Goal: Information Seeking & Learning: Learn about a topic

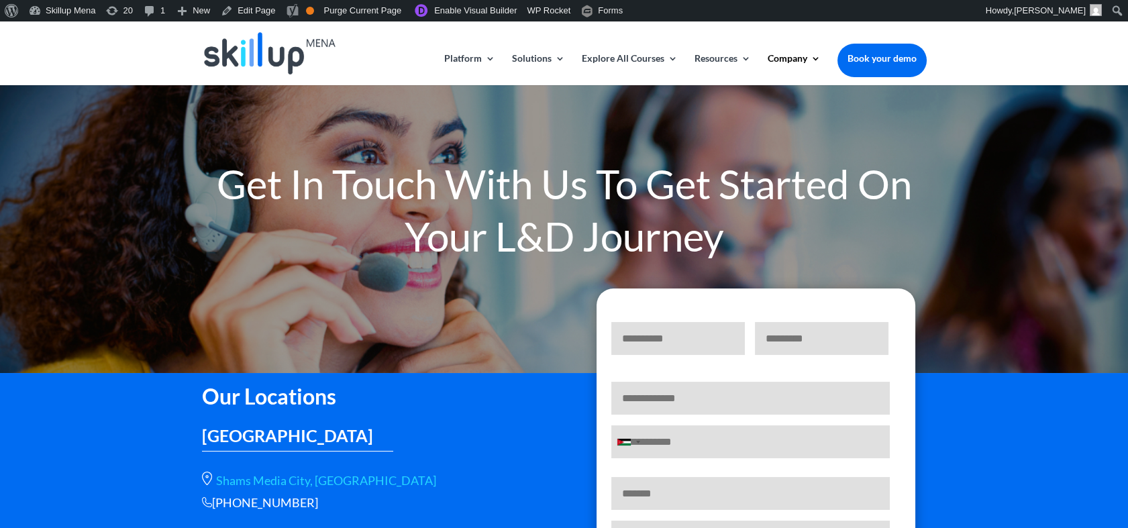
click at [413, 268] on h1 "Get In Touch With Us To Get Started On Your L&D Journey" at bounding box center [564, 213] width 725 height 111
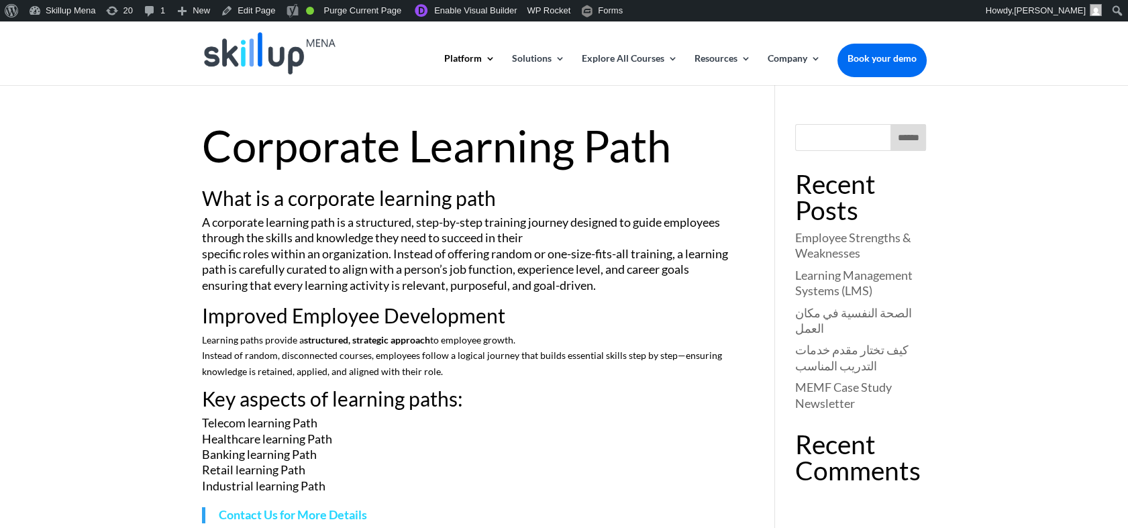
click at [510, 272] on p "A corporate learning path is a structured, step-by-step training journey design…" at bounding box center [468, 260] width 533 height 91
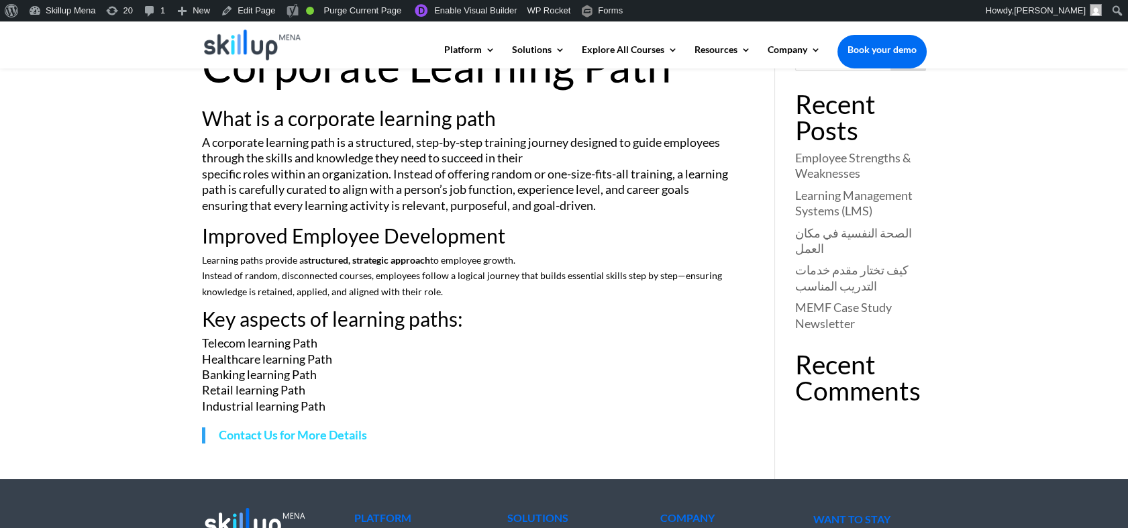
scroll to position [89, 0]
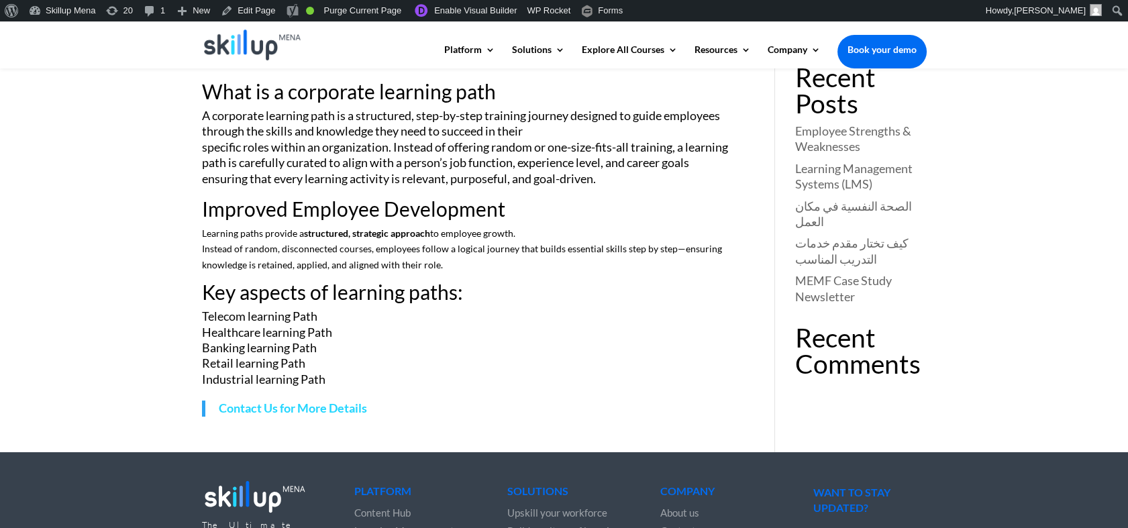
drag, startPoint x: 354, startPoint y: 200, endPoint x: 405, endPoint y: 227, distance: 57.4
click at [384, 216] on h2 "Improved Employee Development" at bounding box center [468, 212] width 533 height 27
click at [518, 297] on h2 "Key aspects of learning paths:" at bounding box center [468, 295] width 533 height 27
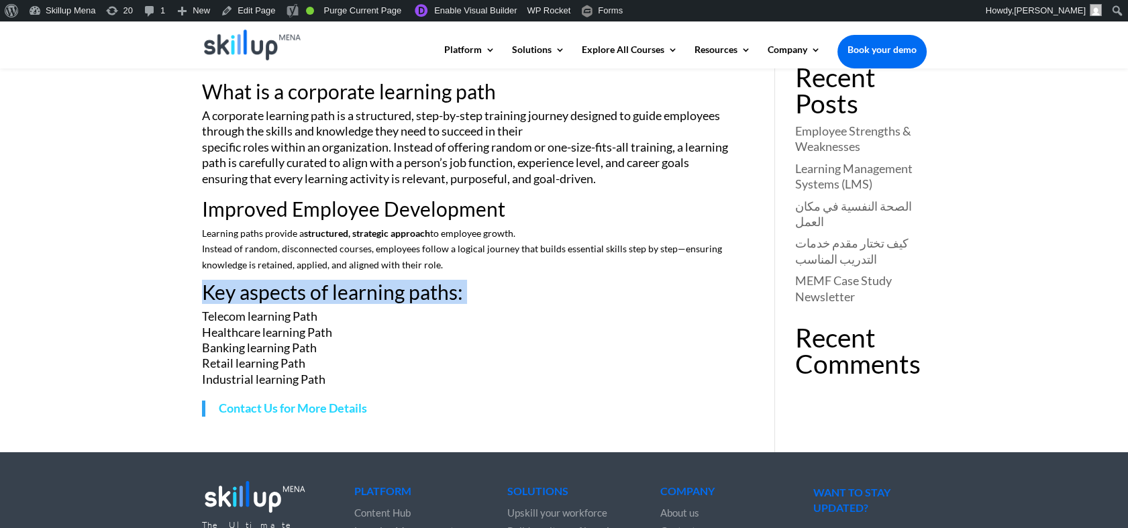
click at [518, 297] on h2 "Key aspects of learning paths:" at bounding box center [468, 295] width 533 height 27
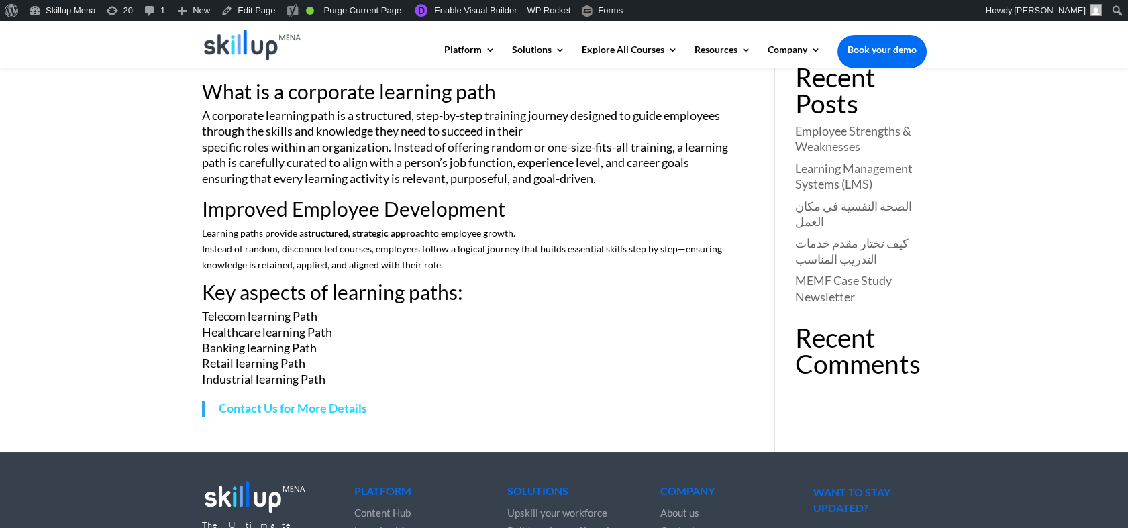
click at [701, 197] on p "A corporate learning path is a structured, step-by-step training journey design…" at bounding box center [468, 153] width 533 height 91
click at [638, 150] on p "A corporate learning path is a structured, step-by-step training journey design…" at bounding box center [468, 153] width 533 height 91
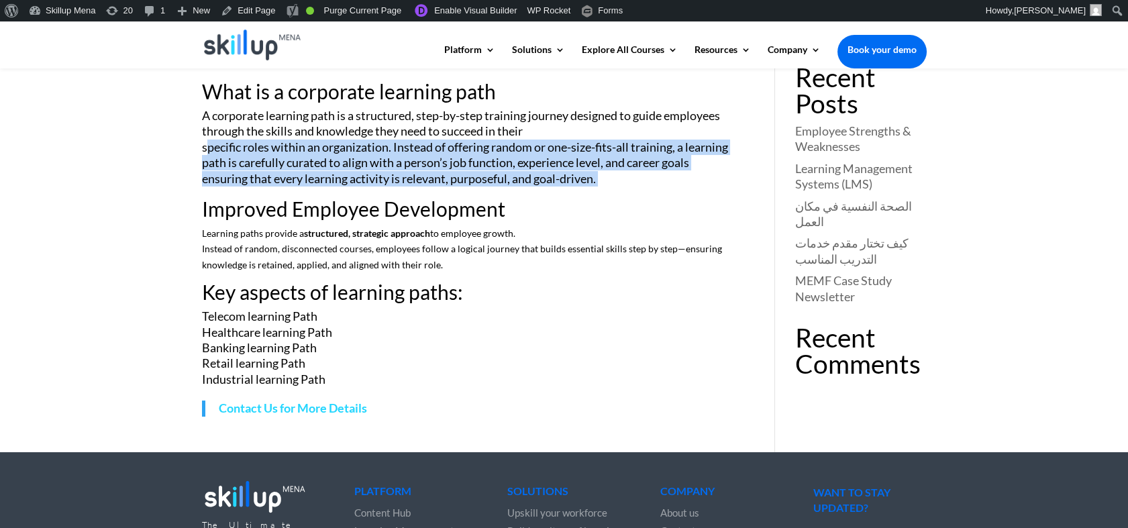
click at [638, 150] on p "A corporate learning path is a structured, step-by-step training journey design…" at bounding box center [468, 153] width 533 height 91
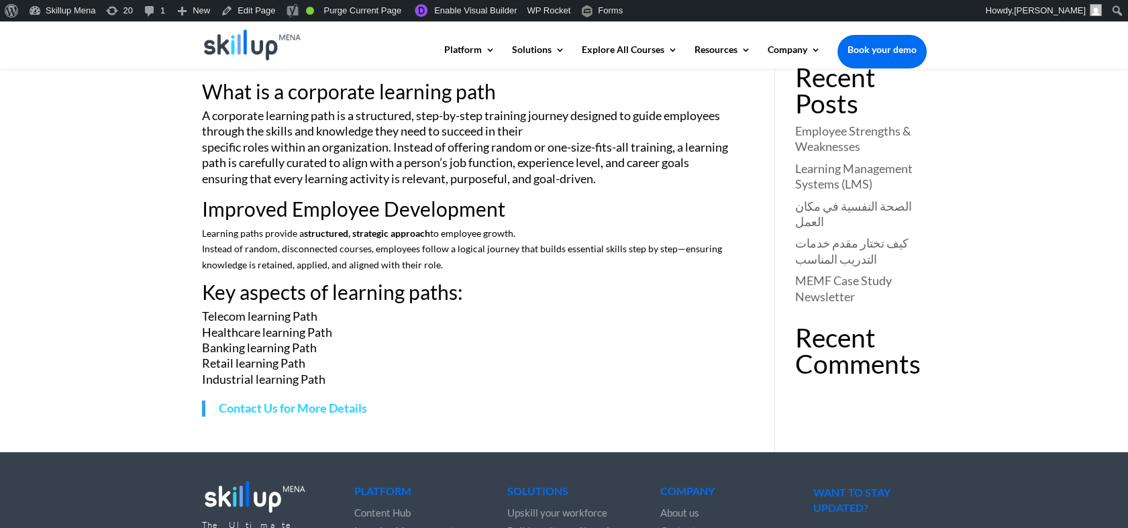
click at [686, 262] on p "Learning paths provide a structured, strategic approach to employee growth. Ins…" at bounding box center [468, 253] width 533 height 56
click at [488, 160] on p "A corporate learning path is a structured, step-by-step training journey design…" at bounding box center [468, 153] width 533 height 91
click at [378, 148] on p "A corporate learning path is a structured, step-by-step training journey design…" at bounding box center [468, 153] width 533 height 91
click at [374, 100] on h2 "What is a corporate learning path" at bounding box center [468, 94] width 533 height 27
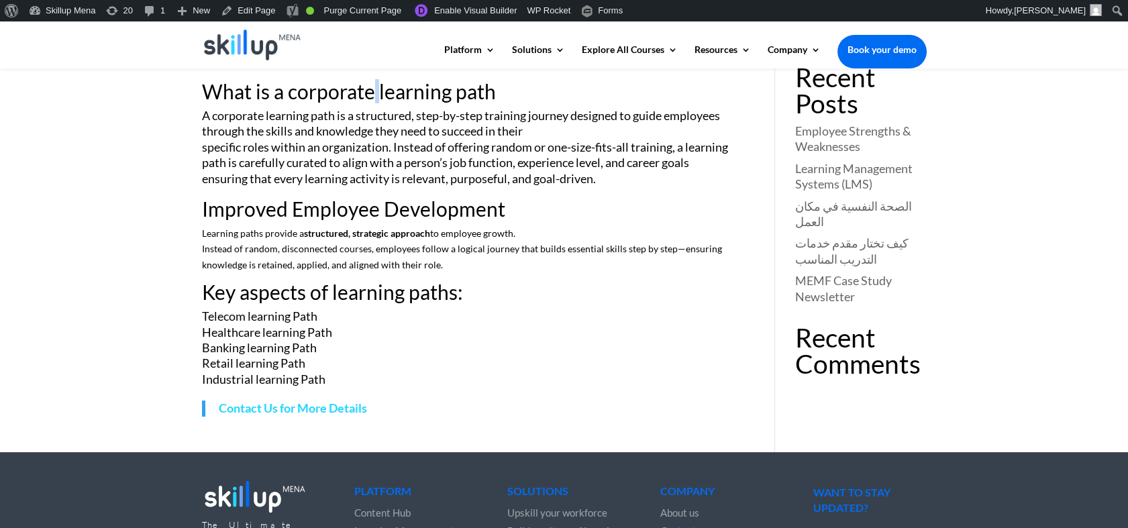
click at [374, 100] on h2 "What is a corporate learning path" at bounding box center [468, 94] width 533 height 27
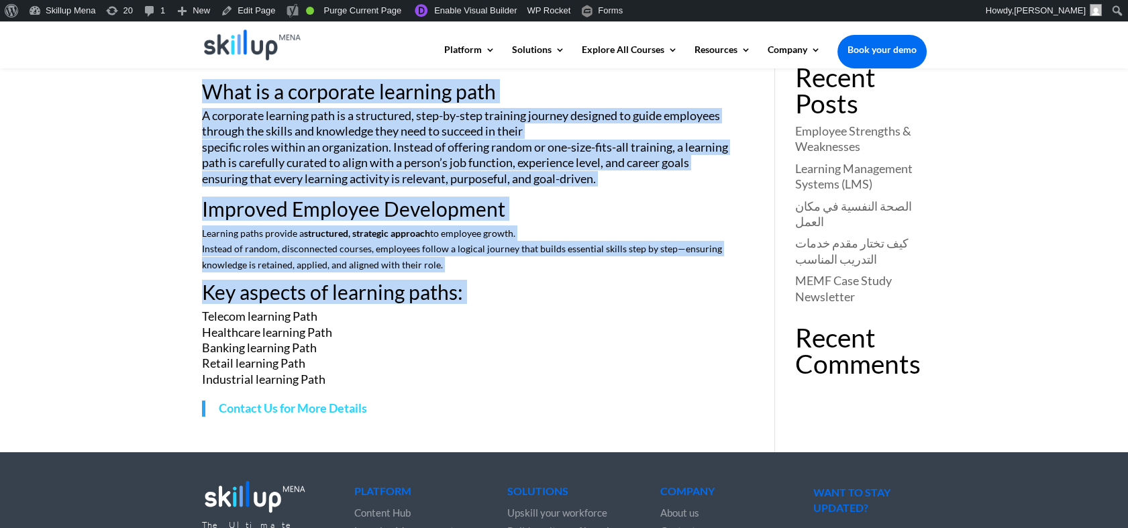
drag, startPoint x: 374, startPoint y: 100, endPoint x: 431, endPoint y: 293, distance: 201.5
click at [431, 293] on div "What is a corporate learning path A corporate learning path is a structured, st…" at bounding box center [468, 248] width 533 height 335
drag, startPoint x: 431, startPoint y: 293, endPoint x: 314, endPoint y: 137, distance: 195.1
click at [314, 137] on p "A corporate learning path is a structured, step-by-step training journey design…" at bounding box center [468, 153] width 533 height 91
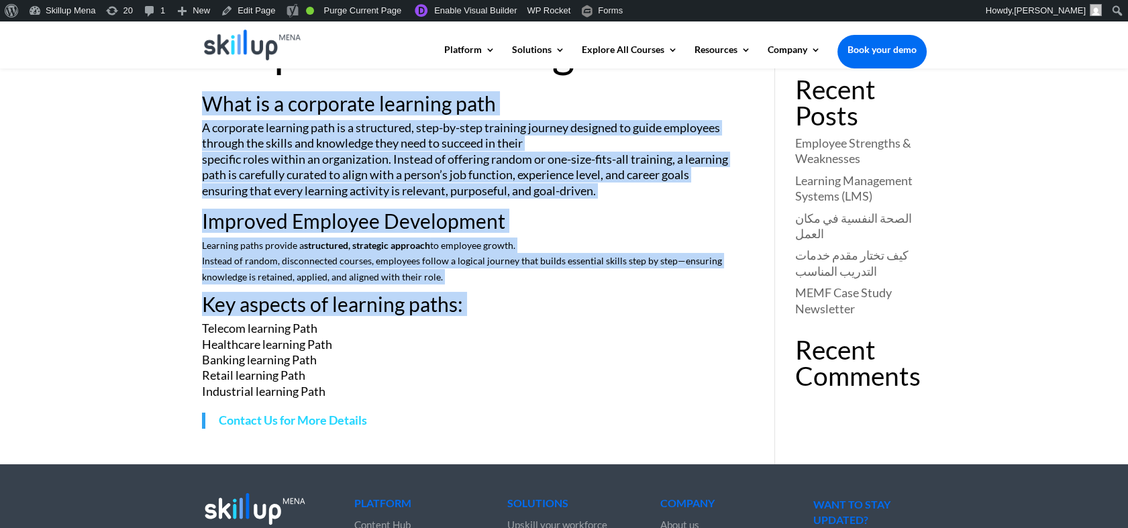
scroll to position [0, 0]
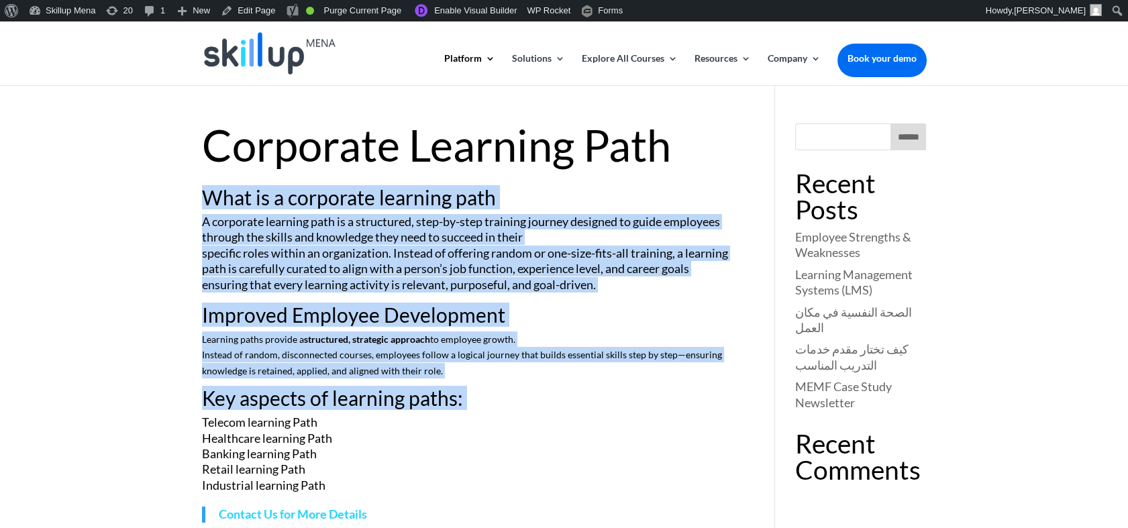
click at [329, 219] on p "A corporate learning path is a structured, step-by-step training journey design…" at bounding box center [468, 259] width 533 height 91
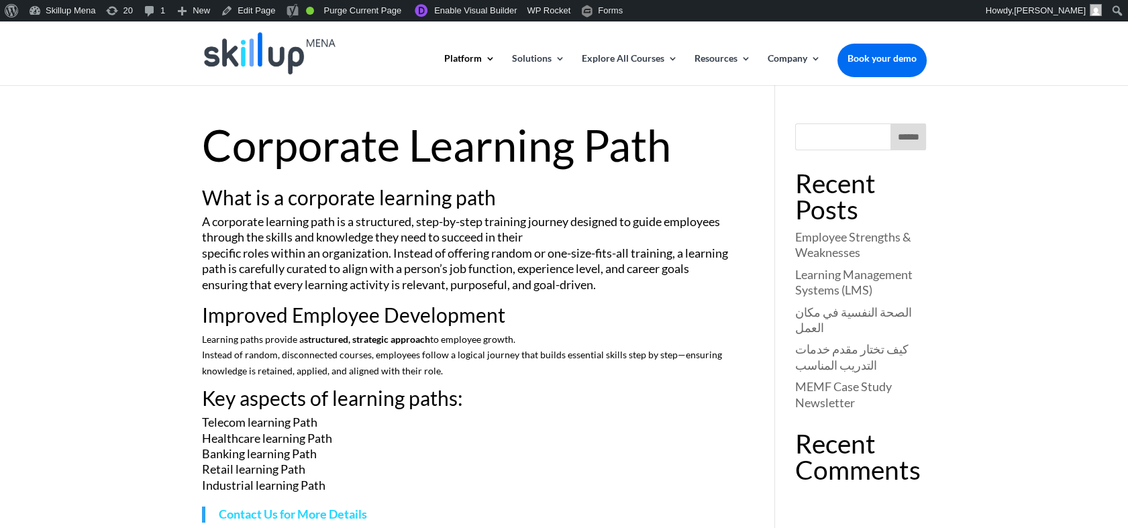
click at [325, 156] on h1 "Corporate Learning Path" at bounding box center [468, 148] width 533 height 50
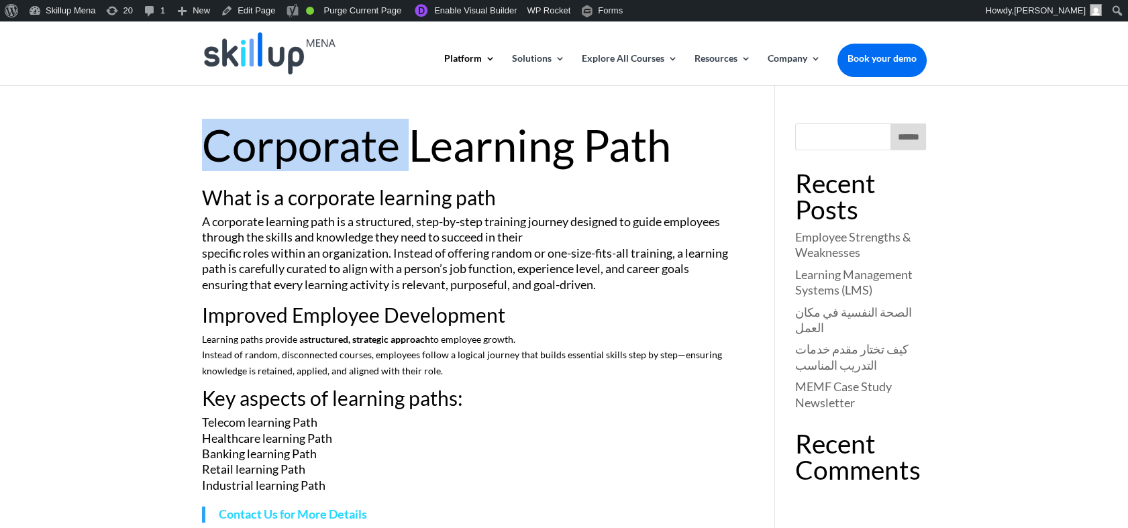
click at [325, 156] on h1 "Corporate Learning Path" at bounding box center [468, 148] width 533 height 50
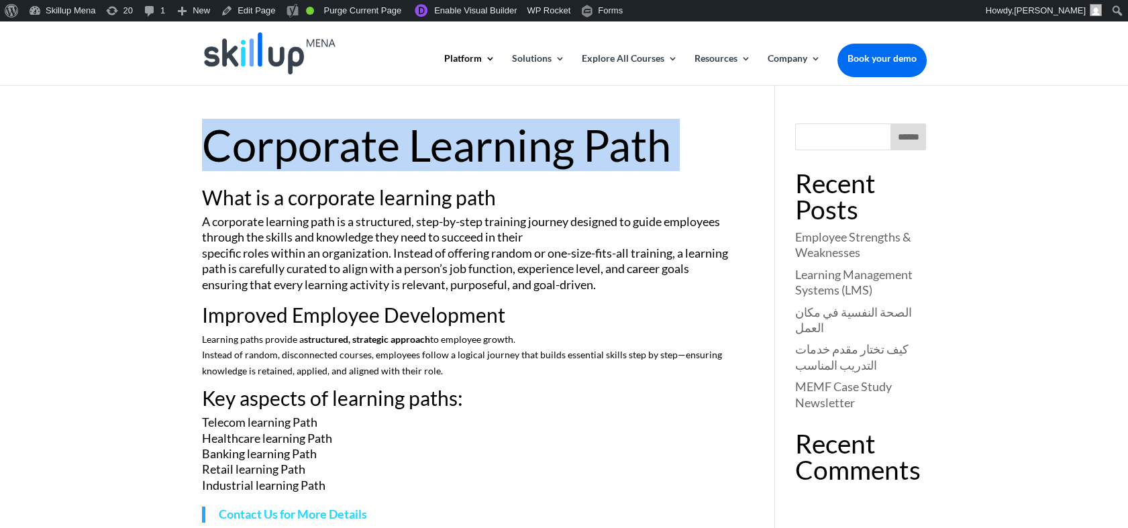
click at [325, 156] on h1 "Corporate Learning Path" at bounding box center [468, 148] width 533 height 50
copy article "Corporate Learning Path"
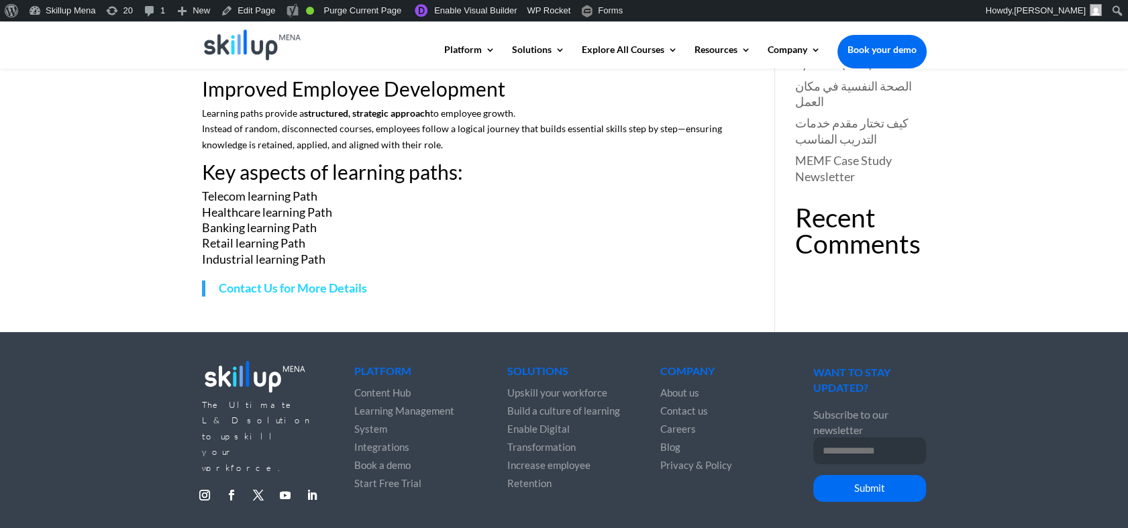
scroll to position [252, 0]
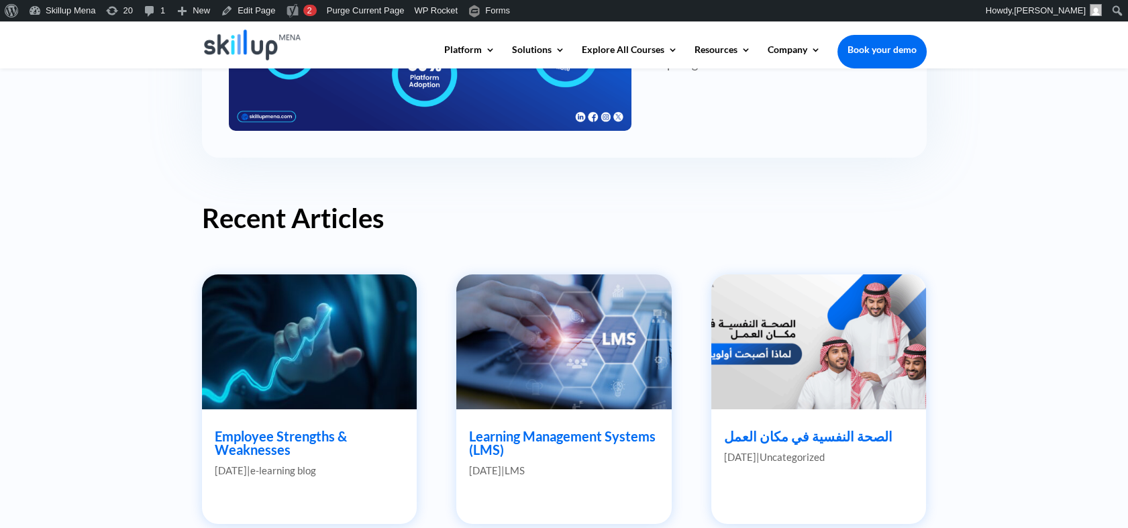
scroll to position [521, 0]
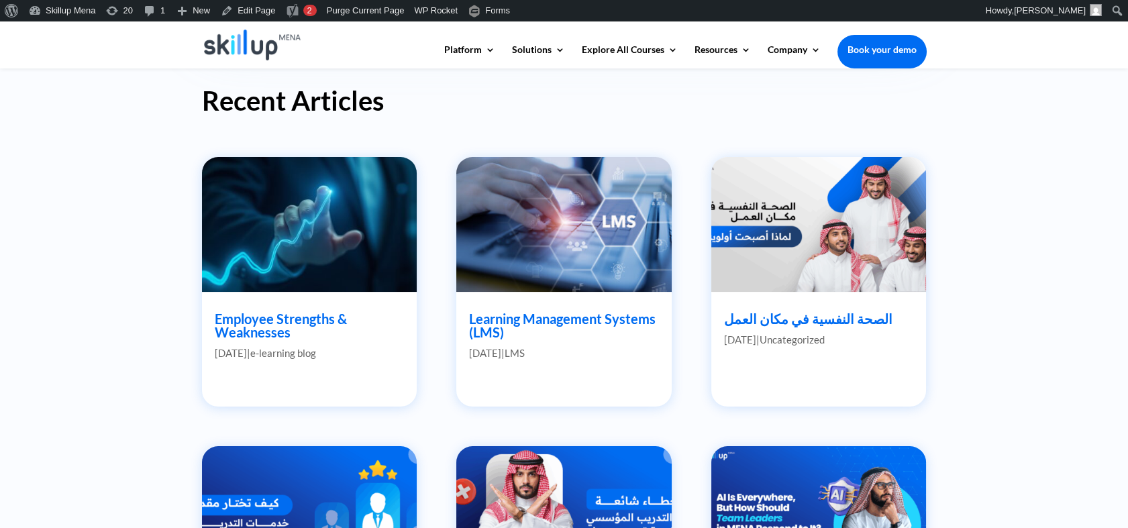
drag, startPoint x: 257, startPoint y: 333, endPoint x: 201, endPoint y: 283, distance: 74.6
click at [76, 272] on div "Blogs Discover the latest news and trends in the world of e-learning with Skill…" at bounding box center [564, 310] width 1128 height 1529
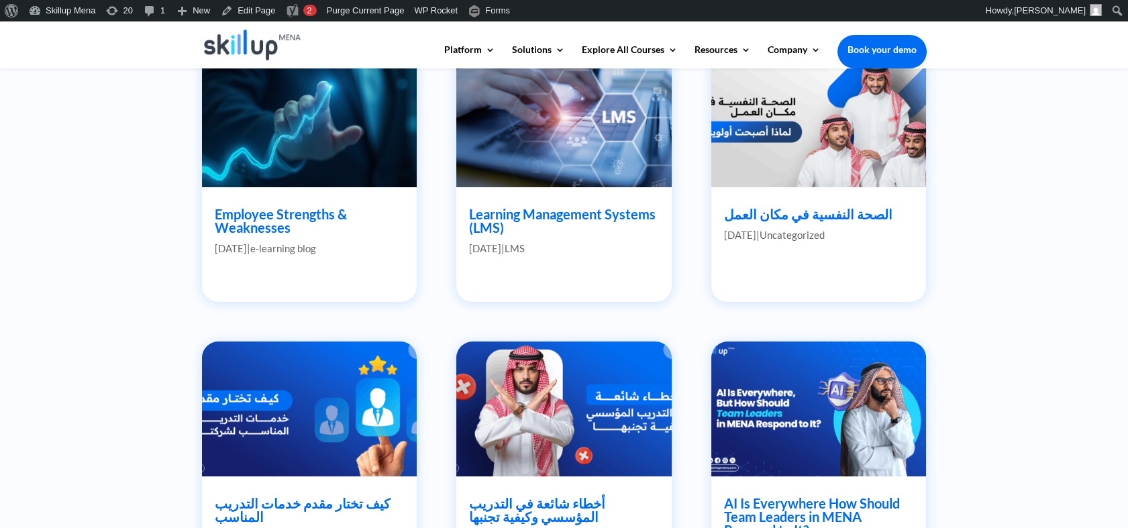
scroll to position [447, 0]
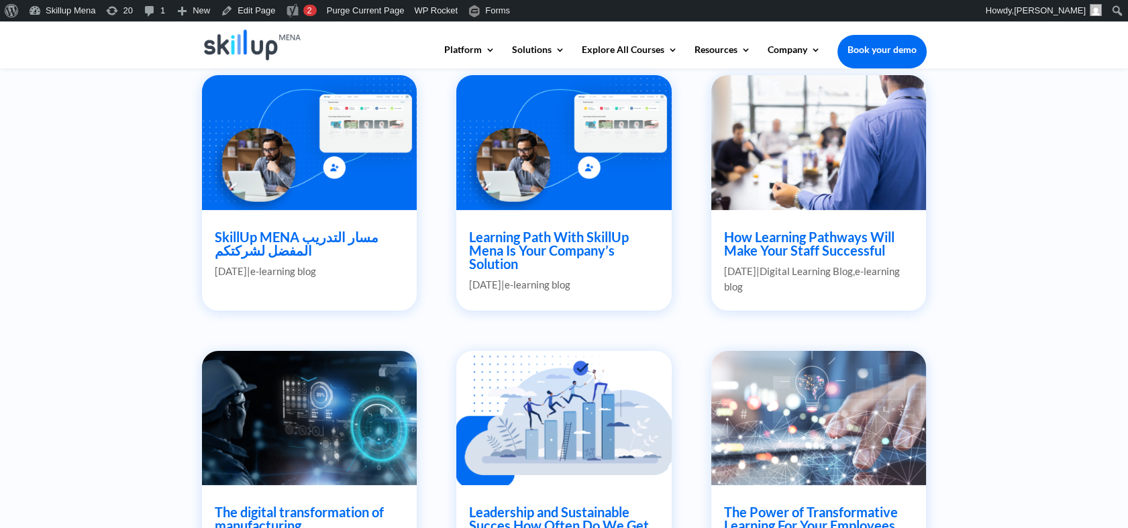
scroll to position [969, 0]
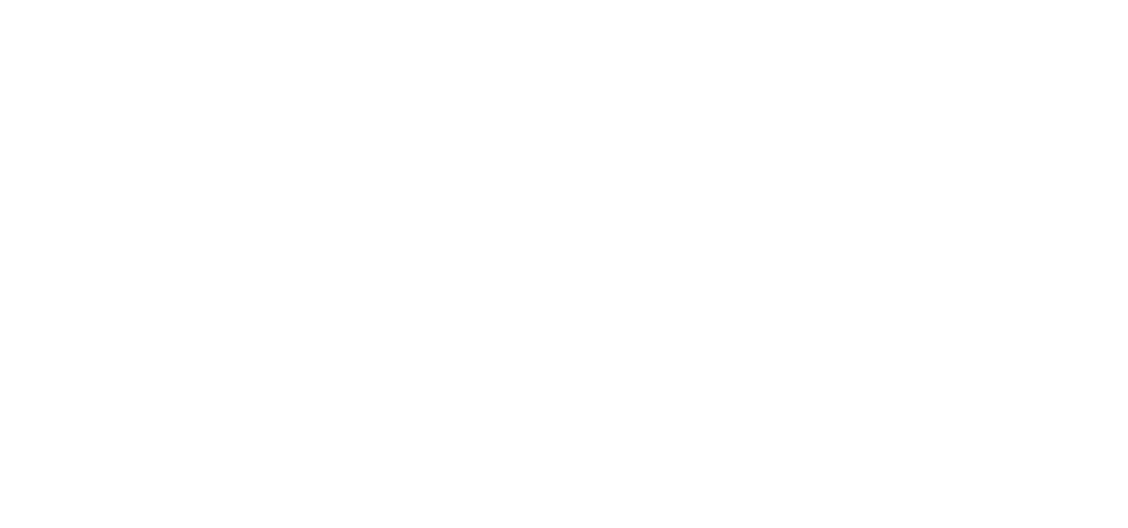
scroll to position [149, 0]
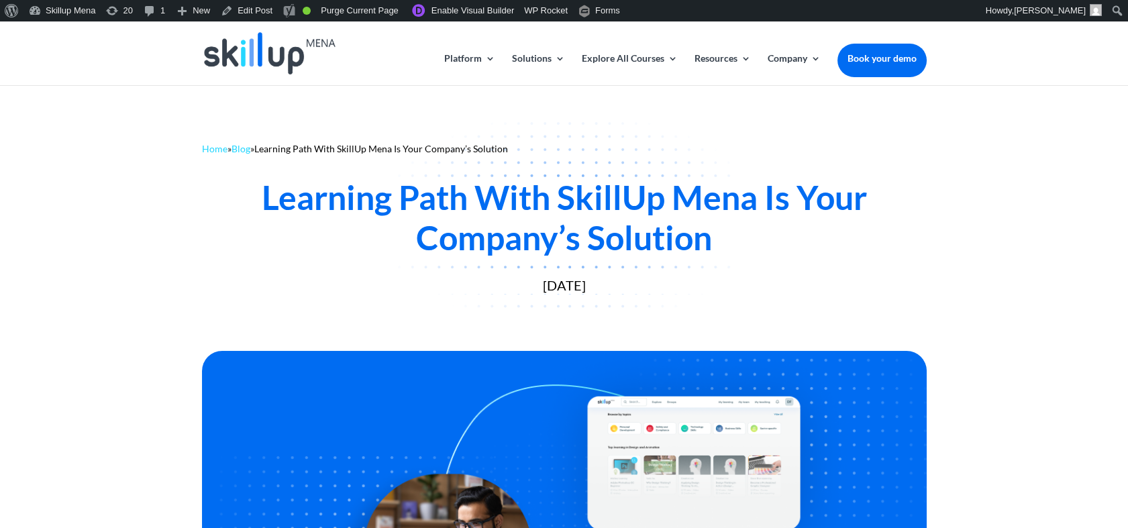
click at [314, 203] on div "Learning Path With SkillUp Mena Is Your Company’s Solution" at bounding box center [564, 217] width 725 height 81
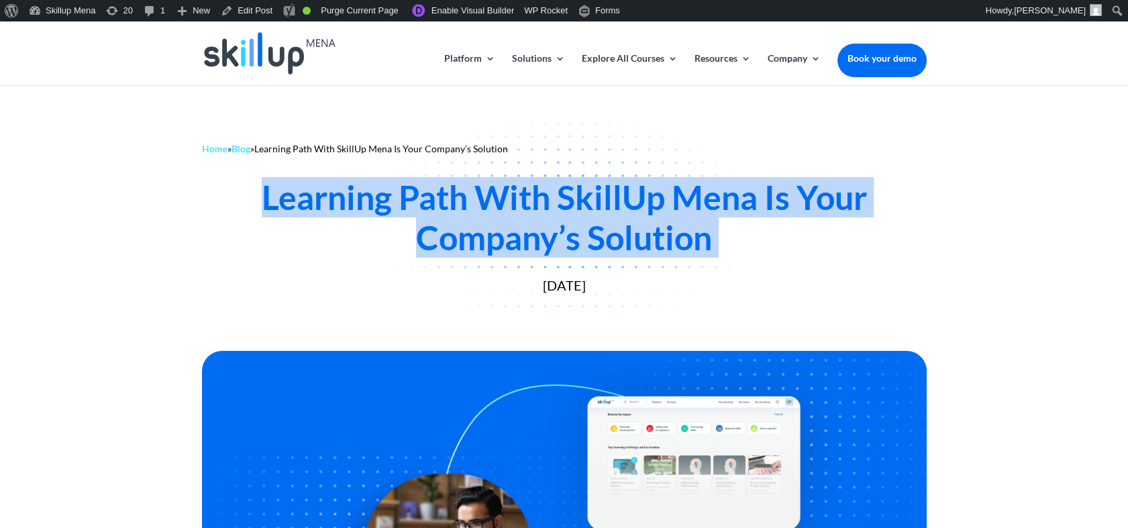
drag, startPoint x: 314, startPoint y: 203, endPoint x: 323, endPoint y: 205, distance: 9.1
click at [323, 205] on div "Learning Path With SkillUp Mena Is Your Company’s Solution" at bounding box center [564, 217] width 725 height 81
click at [808, 223] on div "Learning Path With SkillUp Mena Is Your Company’s Solution" at bounding box center [564, 217] width 725 height 81
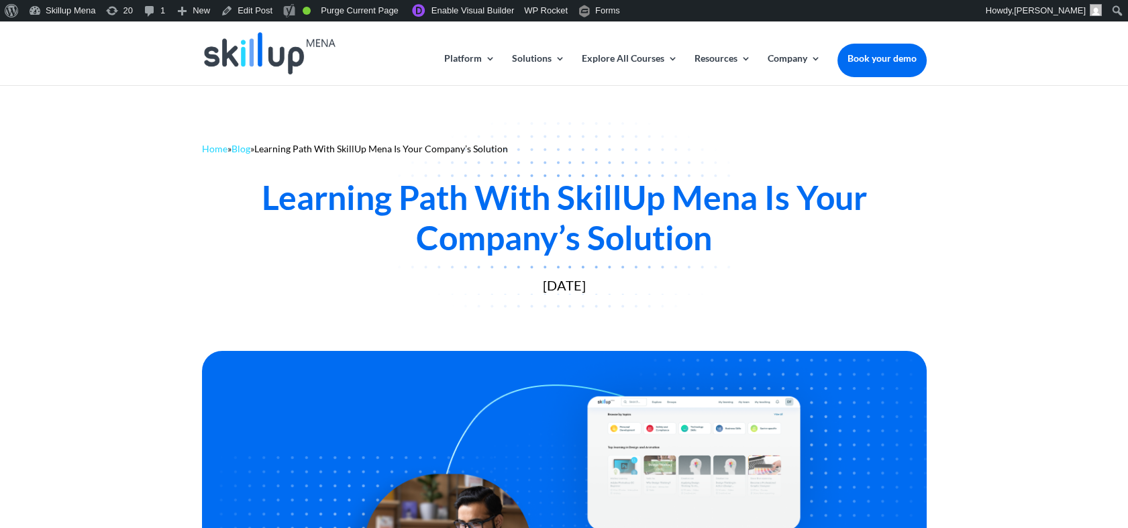
click at [645, 223] on div "Learning Path With SkillUp Mena Is Your Company’s Solution" at bounding box center [564, 217] width 725 height 81
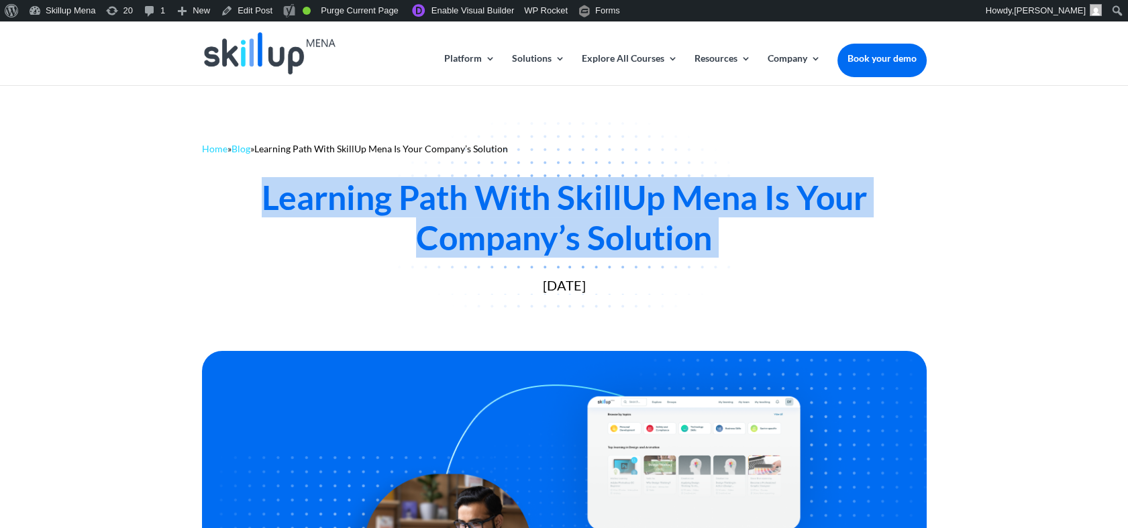
click at [645, 223] on div "Learning Path With SkillUp Mena Is Your Company’s Solution" at bounding box center [564, 217] width 725 height 81
click at [470, 244] on div "Learning Path With SkillUp Mena Is Your Company’s Solution" at bounding box center [564, 217] width 725 height 81
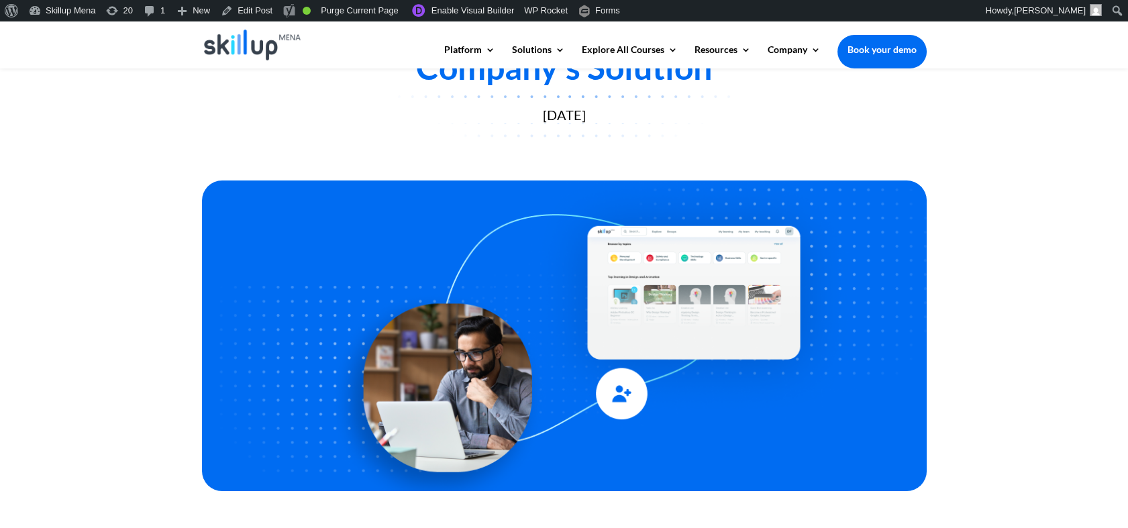
scroll to position [74, 0]
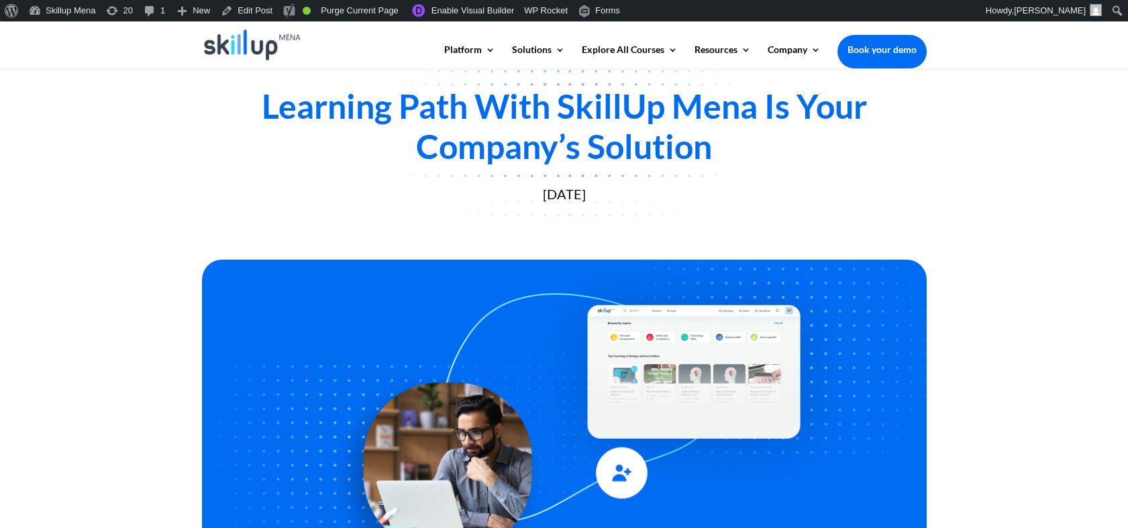
click at [437, 95] on div "Learning Path With SkillUp Mena Is Your Company’s Solution" at bounding box center [564, 126] width 725 height 81
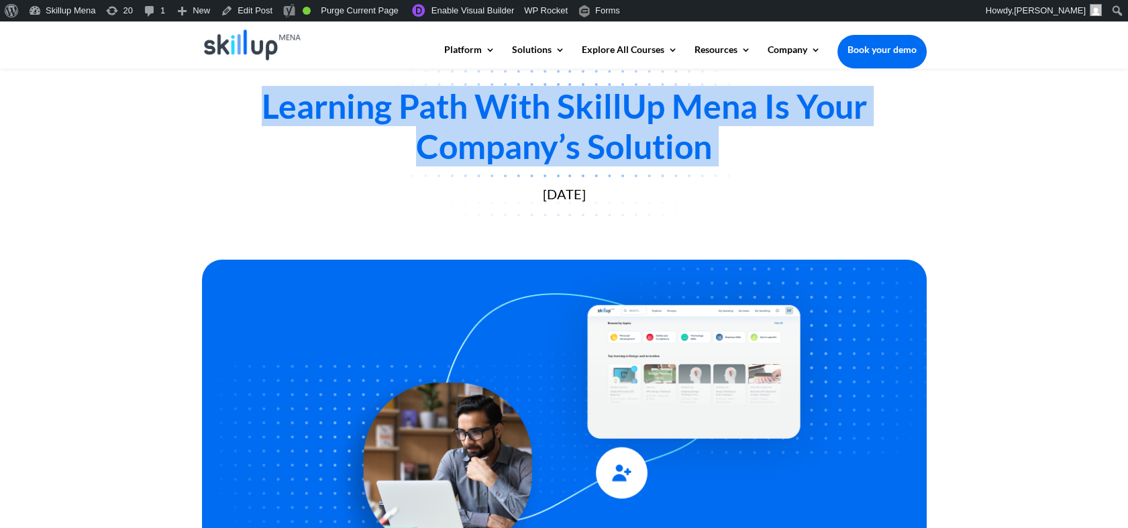
click at [437, 95] on div "Learning Path With SkillUp Mena Is Your Company’s Solution" at bounding box center [564, 126] width 725 height 81
copy div "Learning Path With SkillUp Mena Is Your Company’s Solution"
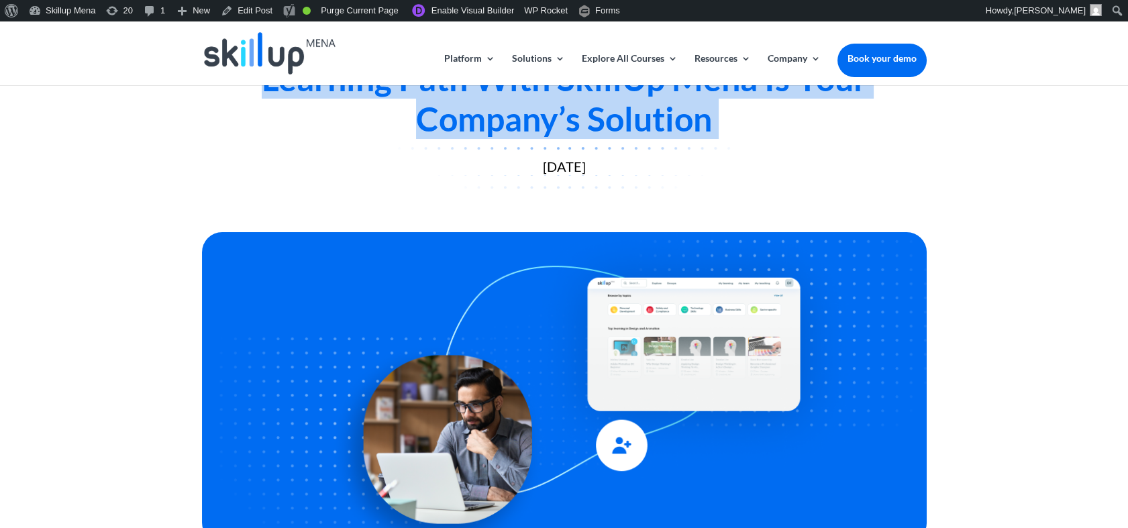
scroll to position [0, 0]
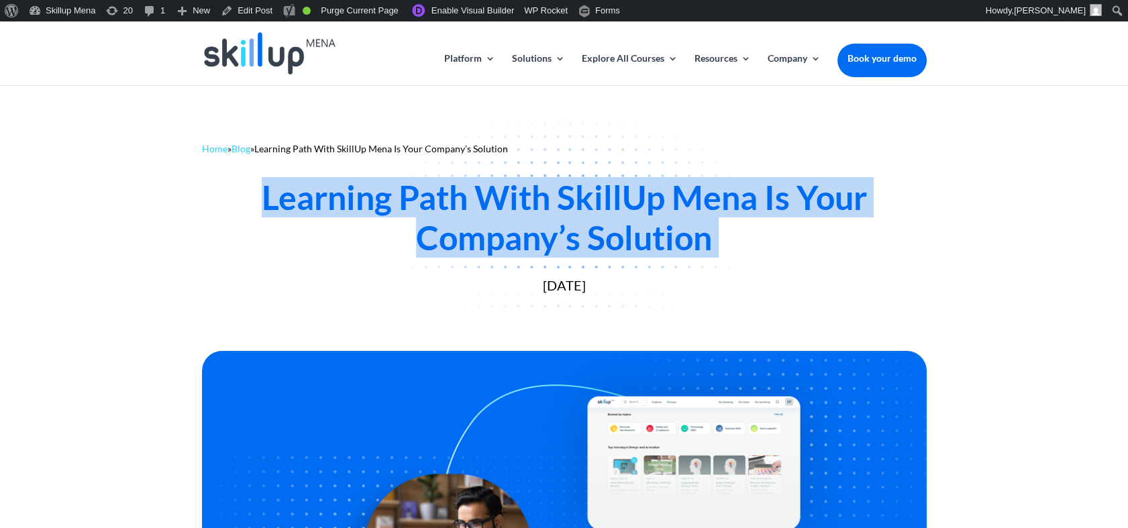
click at [676, 118] on div "Home » Blog » Learning Path With SkillUp Mena Is Your Company’s Solution Learni…" at bounding box center [564, 215] width 1128 height 261
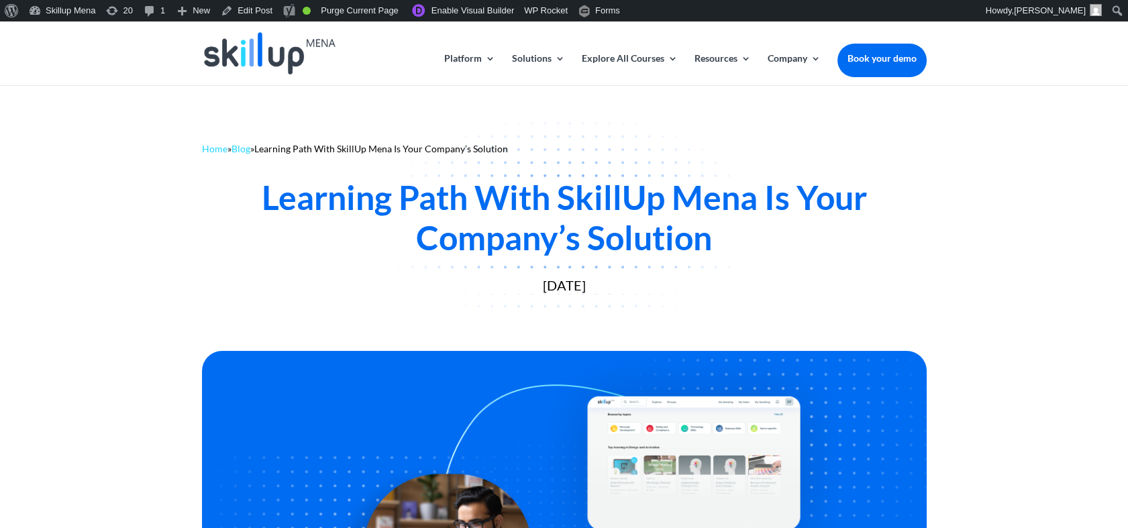
click at [692, 171] on div "Learning Path With SkillUp Mena Is Your Company’s Solution July 20, 2022" at bounding box center [564, 236] width 725 height 160
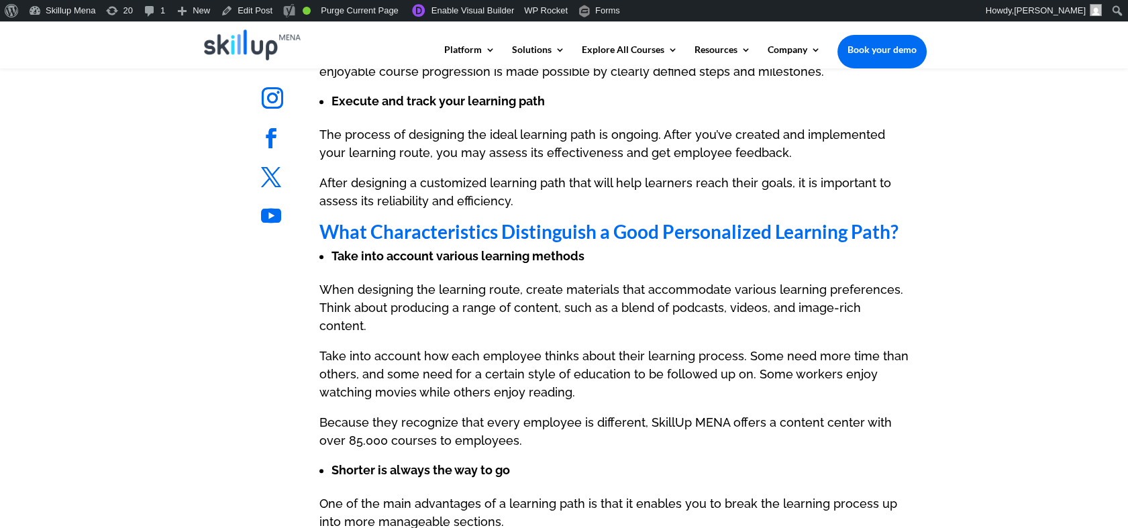
scroll to position [1491, 0]
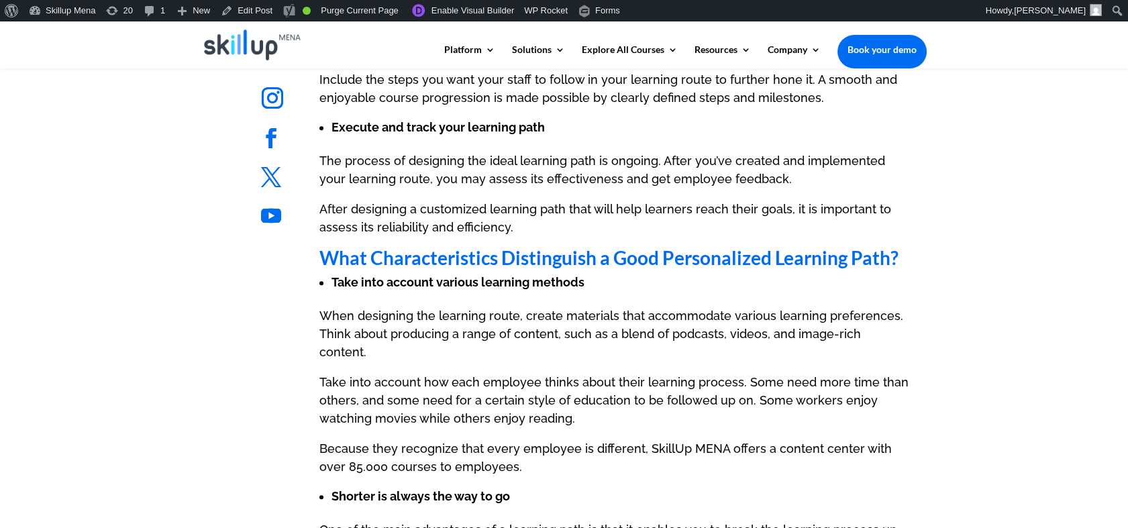
drag, startPoint x: 771, startPoint y: 241, endPoint x: 875, endPoint y: 166, distance: 128.3
click at [772, 240] on div "What is a Learning Path? A learning path directs learners from their current kn…" at bounding box center [614, 102] width 590 height 1857
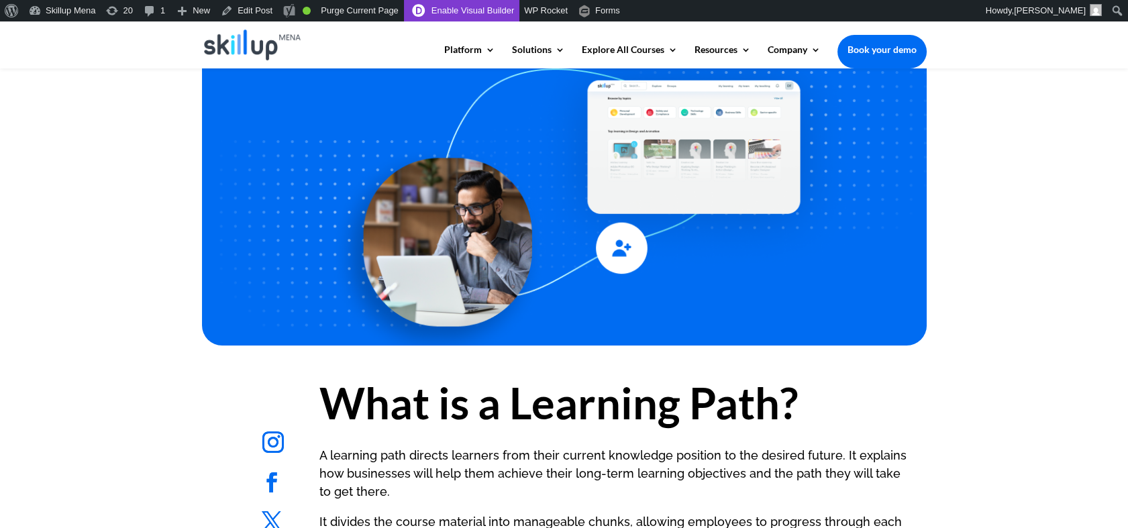
scroll to position [223, 0]
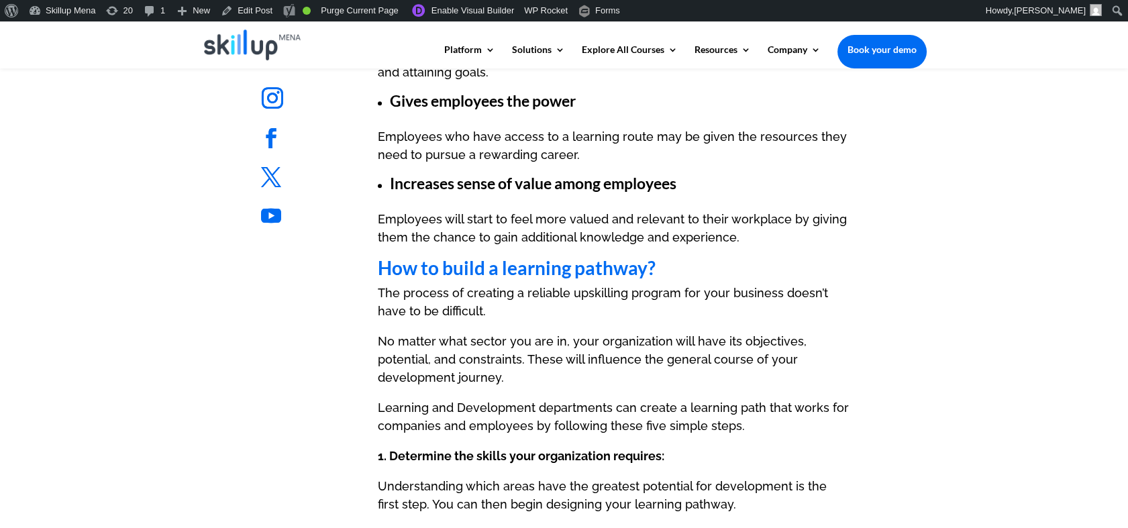
scroll to position [2013, 0]
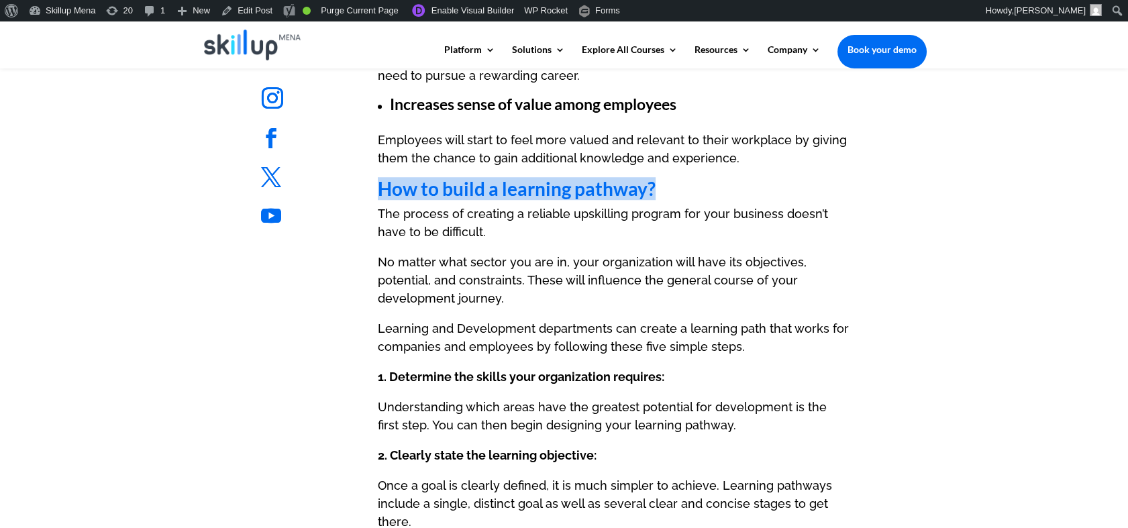
drag, startPoint x: 384, startPoint y: 183, endPoint x: 766, endPoint y: 183, distance: 381.8
click at [766, 183] on h2 "How to build a learning pathway?" at bounding box center [614, 191] width 472 height 25
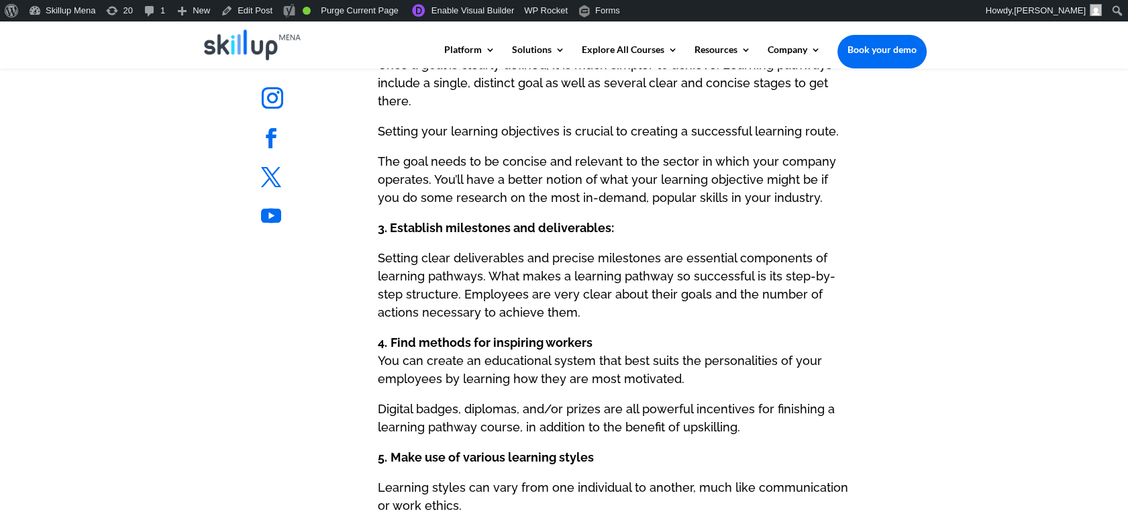
scroll to position [2460, 0]
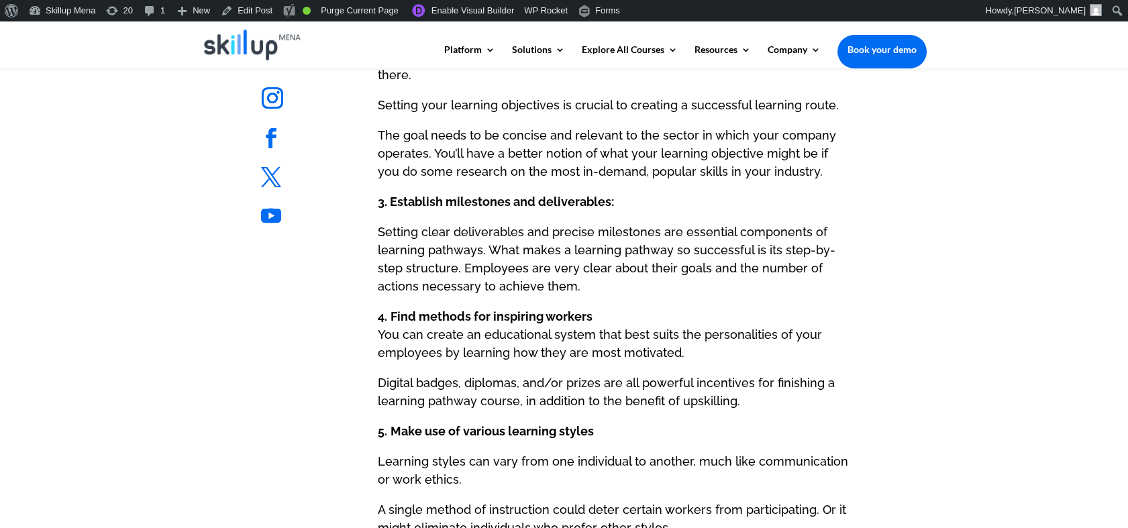
click at [439, 207] on strong "3. Establish milestones and deliverables:" at bounding box center [496, 202] width 236 height 14
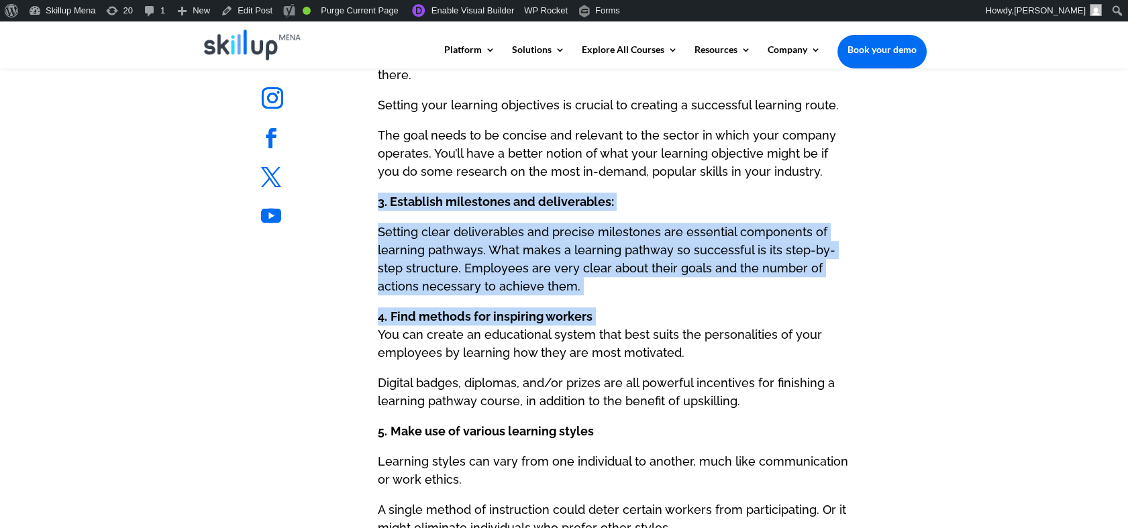
drag, startPoint x: 439, startPoint y: 207, endPoint x: 480, endPoint y: 308, distance: 109.5
click at [481, 308] on p "4. Find methods for inspiring workers You can create an educational system that…" at bounding box center [614, 340] width 472 height 66
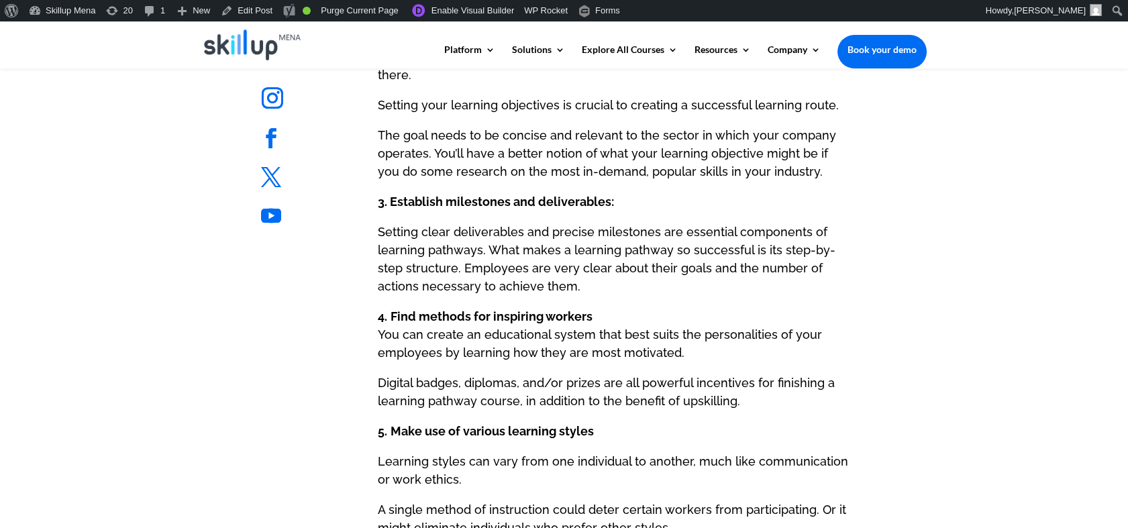
click at [589, 333] on p "4. Find methods for inspiring workers You can create an educational system that…" at bounding box center [614, 340] width 472 height 66
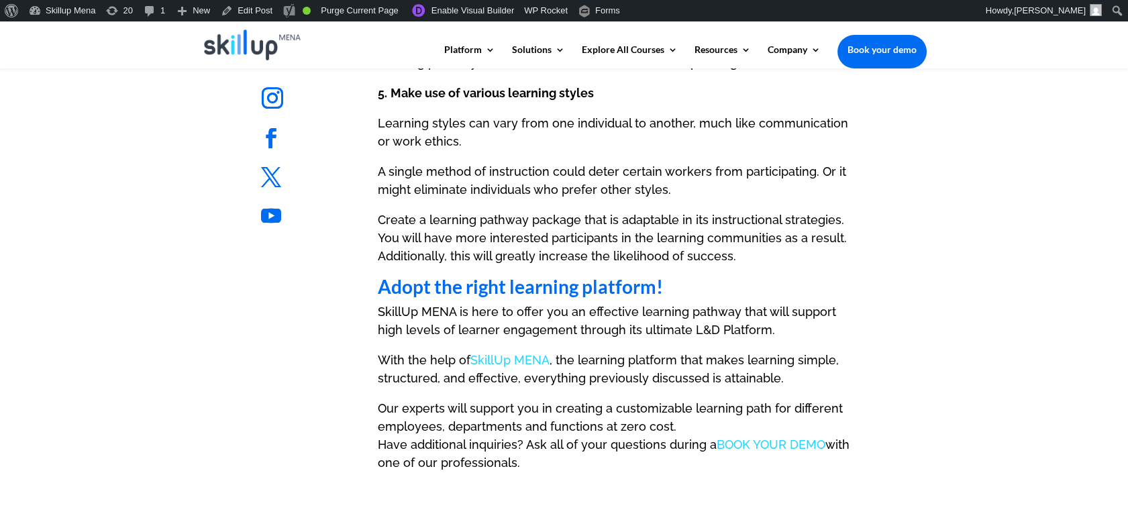
scroll to position [2982, 0]
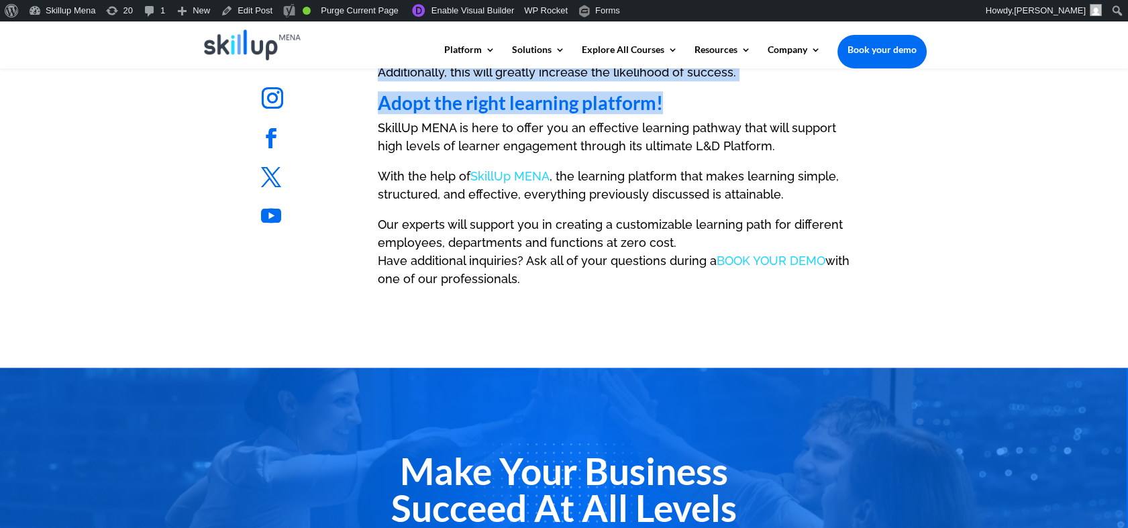
drag, startPoint x: 360, startPoint y: 99, endPoint x: 729, endPoint y: 105, distance: 369.8
drag, startPoint x: 729, startPoint y: 105, endPoint x: 725, endPoint y: 113, distance: 8.4
click at [729, 105] on h2 "Adopt the right learning platform!" at bounding box center [614, 105] width 472 height 25
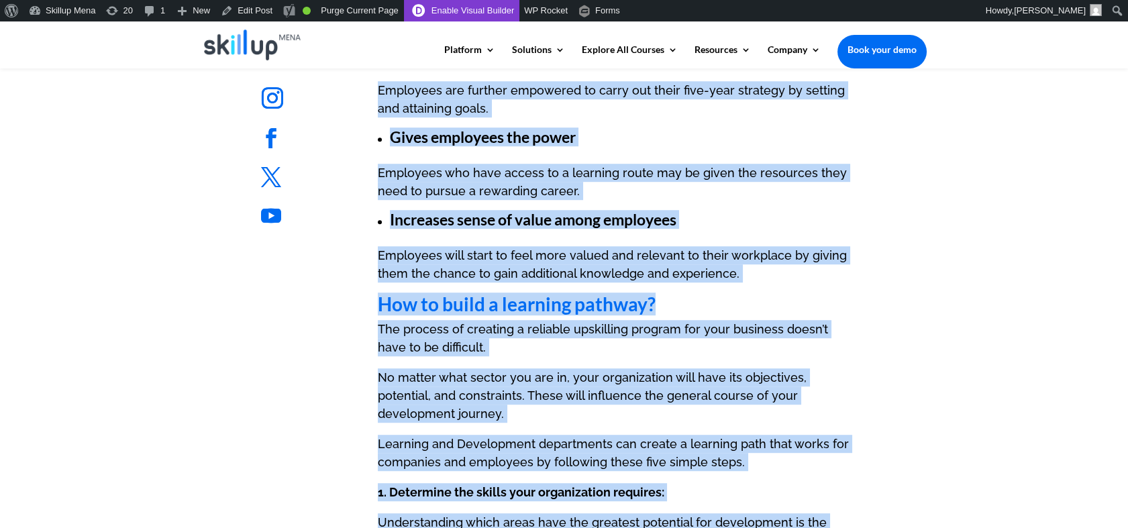
scroll to position [1640, 0]
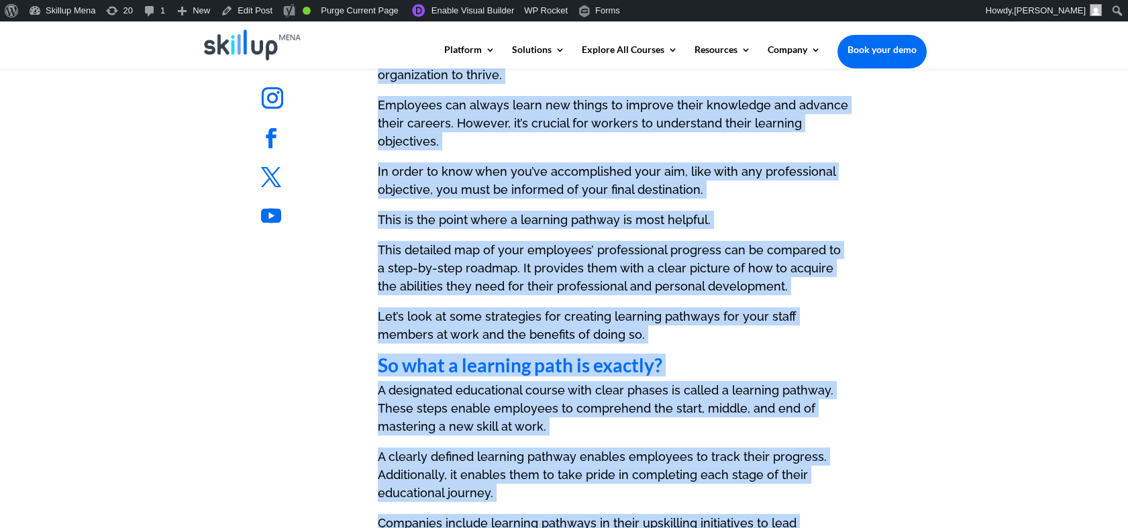
click at [623, 231] on p "This is the point where a learning pathway is most helpful." at bounding box center [614, 226] width 472 height 30
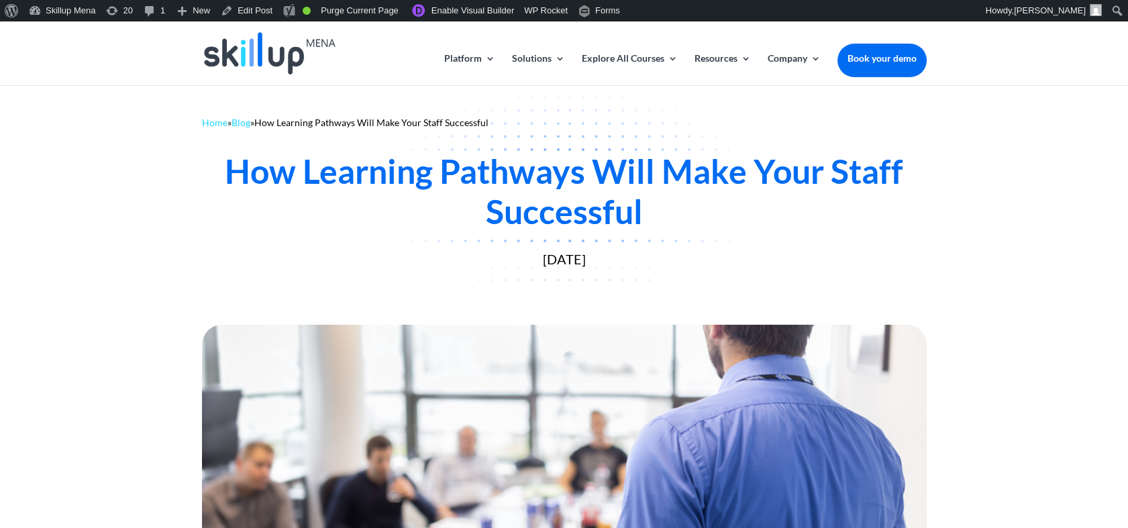
scroll to position [0, 0]
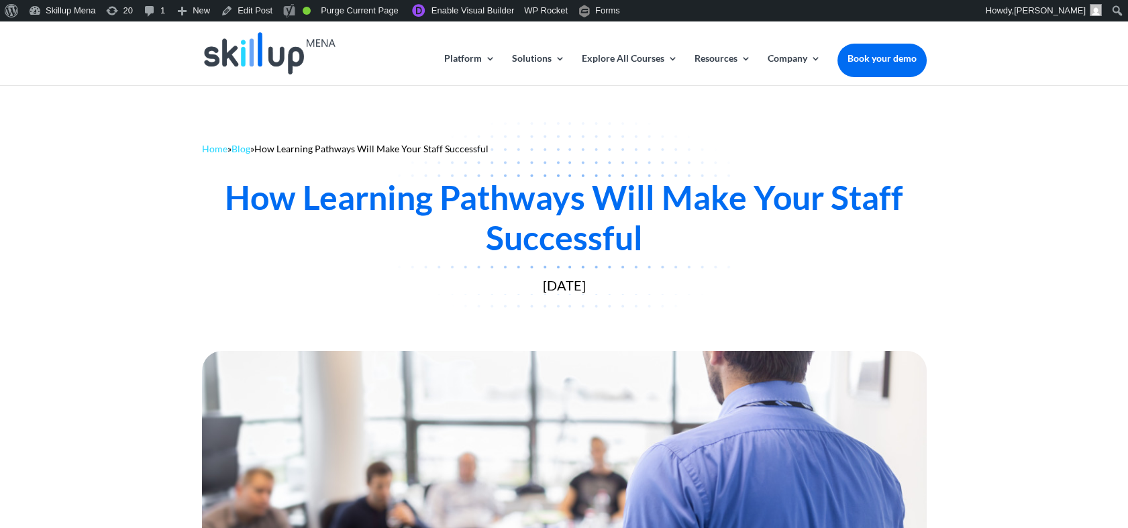
click at [317, 197] on div "How Learning Pathways Will Make Your Staff Successful" at bounding box center [564, 217] width 725 height 81
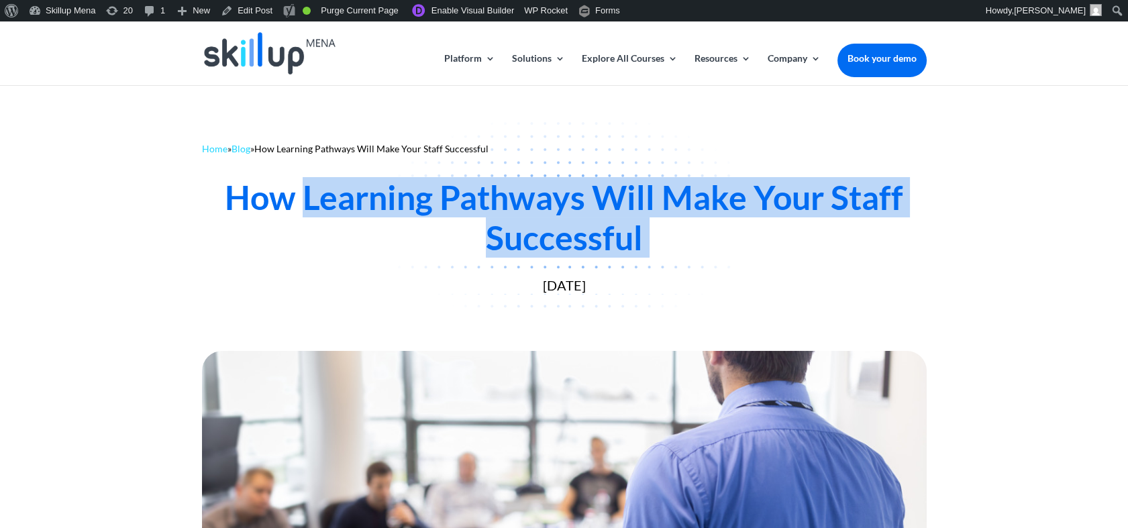
drag, startPoint x: 317, startPoint y: 197, endPoint x: 639, endPoint y: 238, distance: 324.6
click at [639, 238] on div "How Learning Pathways Will Make Your Staff Successful" at bounding box center [564, 217] width 725 height 81
drag, startPoint x: 639, startPoint y: 238, endPoint x: 530, endPoint y: 213, distance: 111.5
click at [530, 213] on div "How Learning Pathways Will Make Your Staff Successful" at bounding box center [564, 217] width 725 height 81
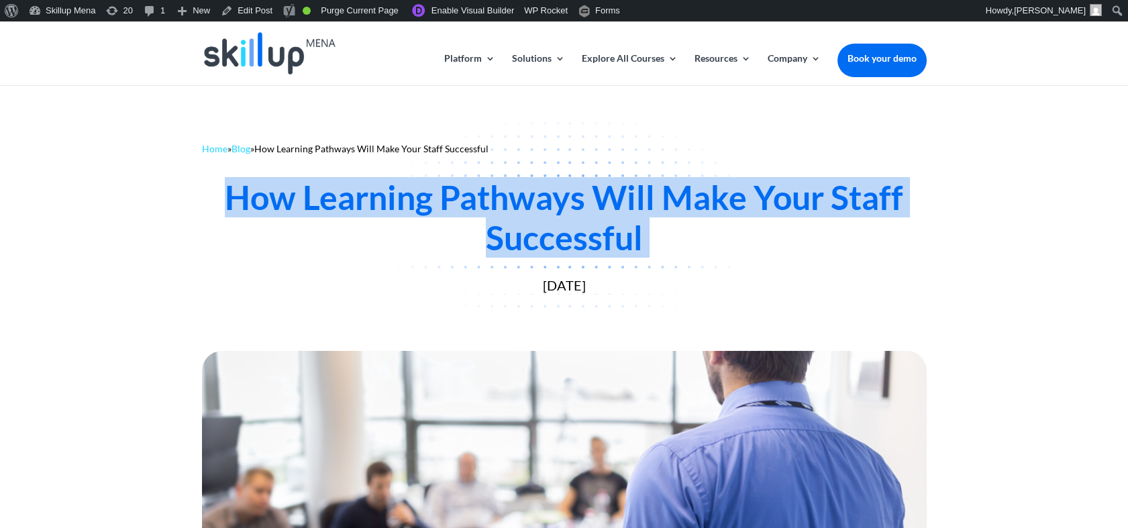
click at [530, 213] on div "How Learning Pathways Will Make Your Staff Successful" at bounding box center [564, 217] width 725 height 81
copy div "How Learning Pathways Will Make Your Staff Successful"
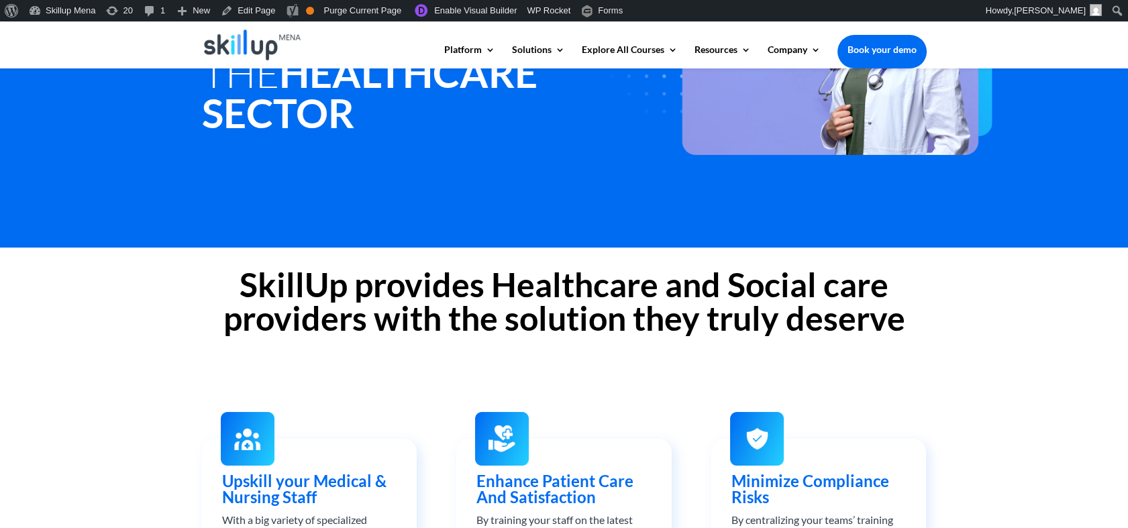
scroll to position [74, 0]
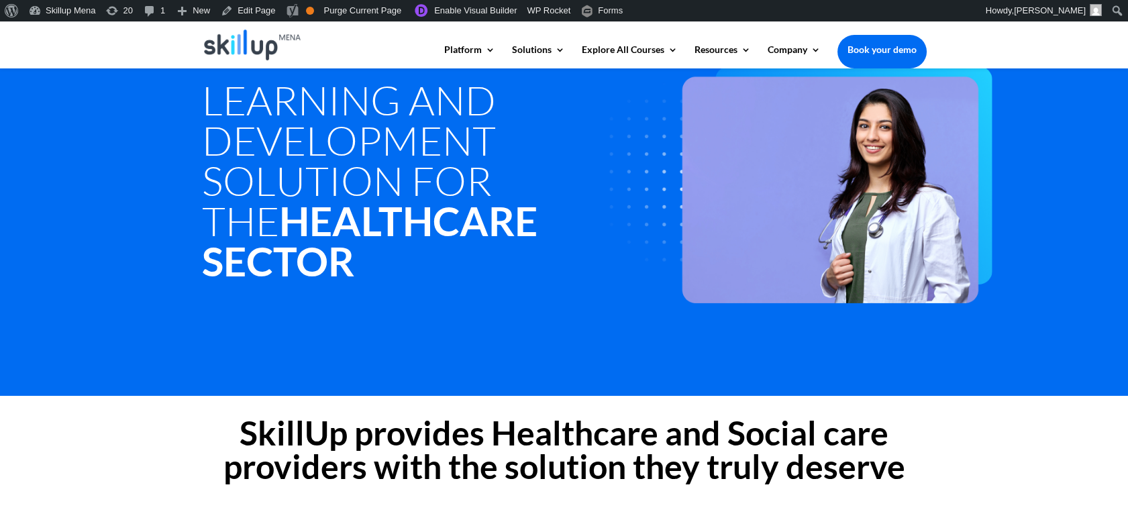
click at [203, 183] on h1 "Learning and development Solution for the Healthcare Sector" at bounding box center [411, 184] width 419 height 208
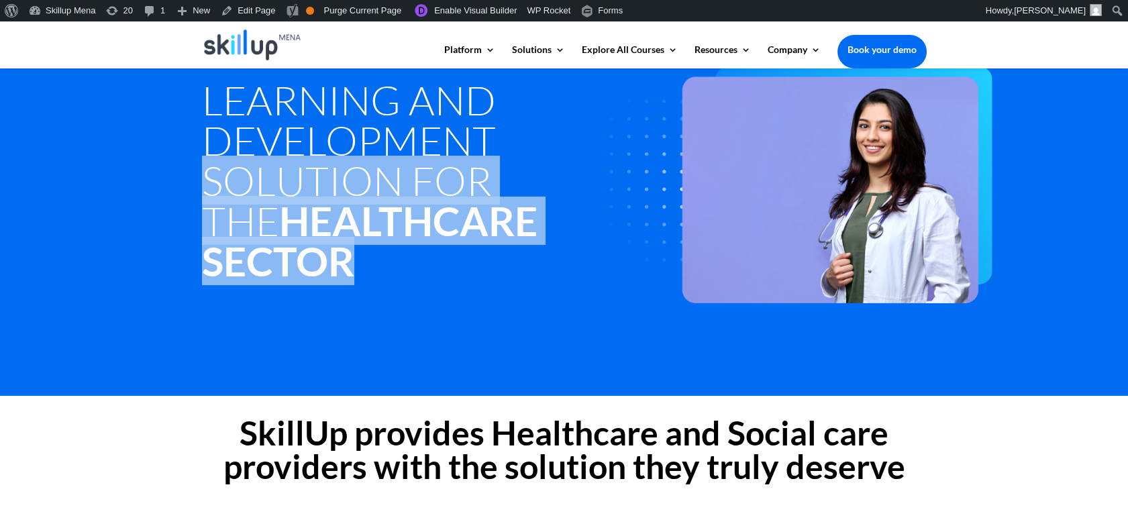
drag, startPoint x: 203, startPoint y: 183, endPoint x: 253, endPoint y: 298, distance: 125.0
click at [253, 298] on div "Learning and development Solution for the Healthcare Sector" at bounding box center [564, 168] width 725 height 276
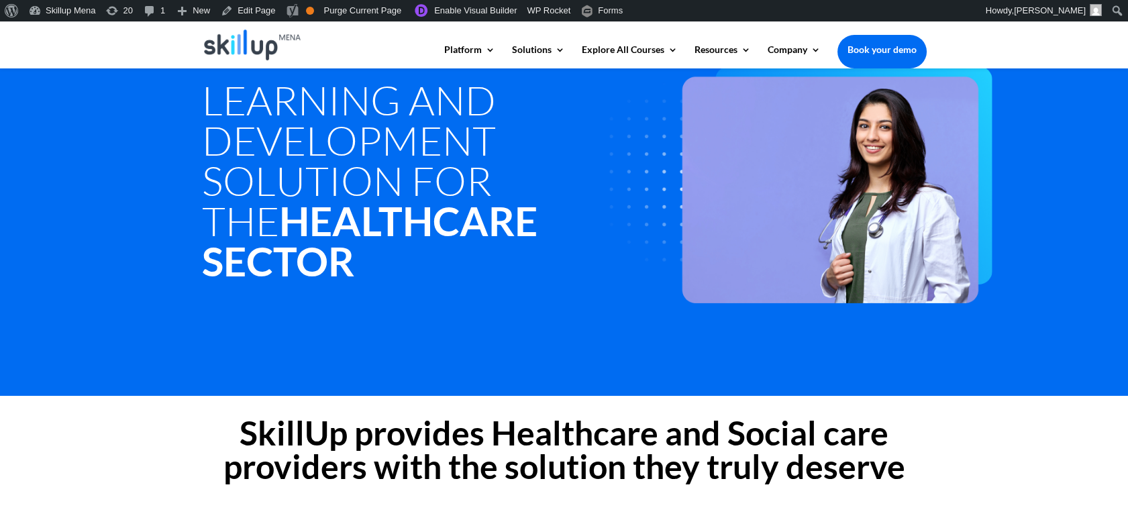
drag, startPoint x: 253, startPoint y: 298, endPoint x: 231, endPoint y: 132, distance: 167.9
click at [231, 132] on h1 "Learning and development Solution for the Healthcare Sector" at bounding box center [411, 184] width 419 height 208
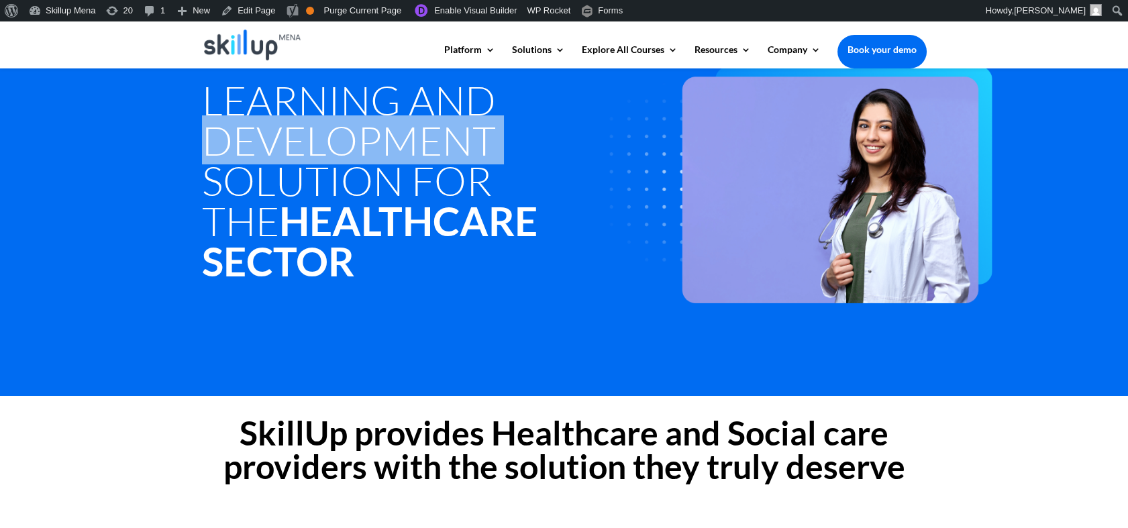
click at [230, 131] on h1 "Learning and development Solution for the Healthcare Sector" at bounding box center [411, 184] width 419 height 208
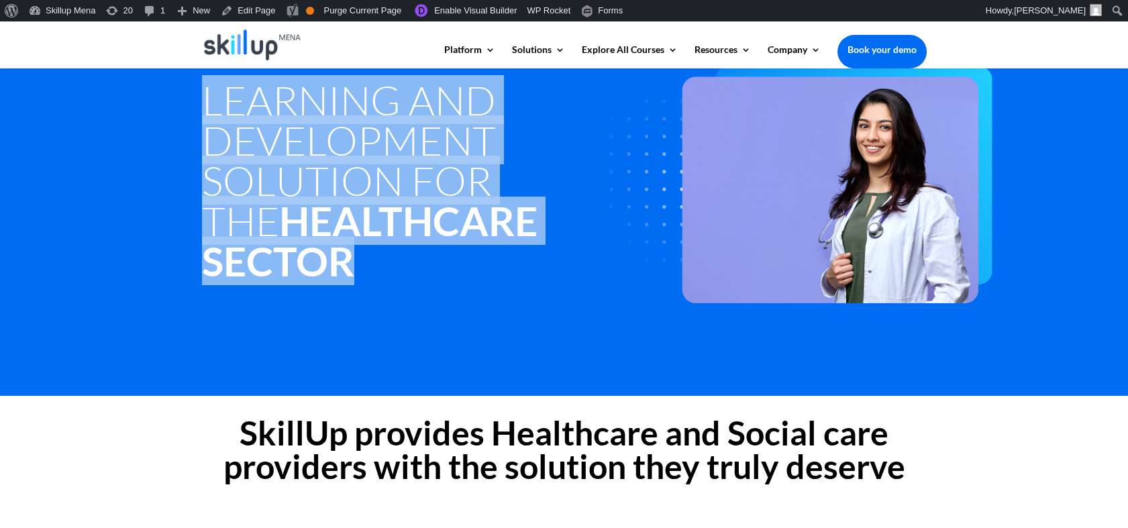
click at [234, 134] on h1 "Learning and development Solution for the Healthcare Sector" at bounding box center [411, 184] width 419 height 208
